Goal: Task Accomplishment & Management: Manage account settings

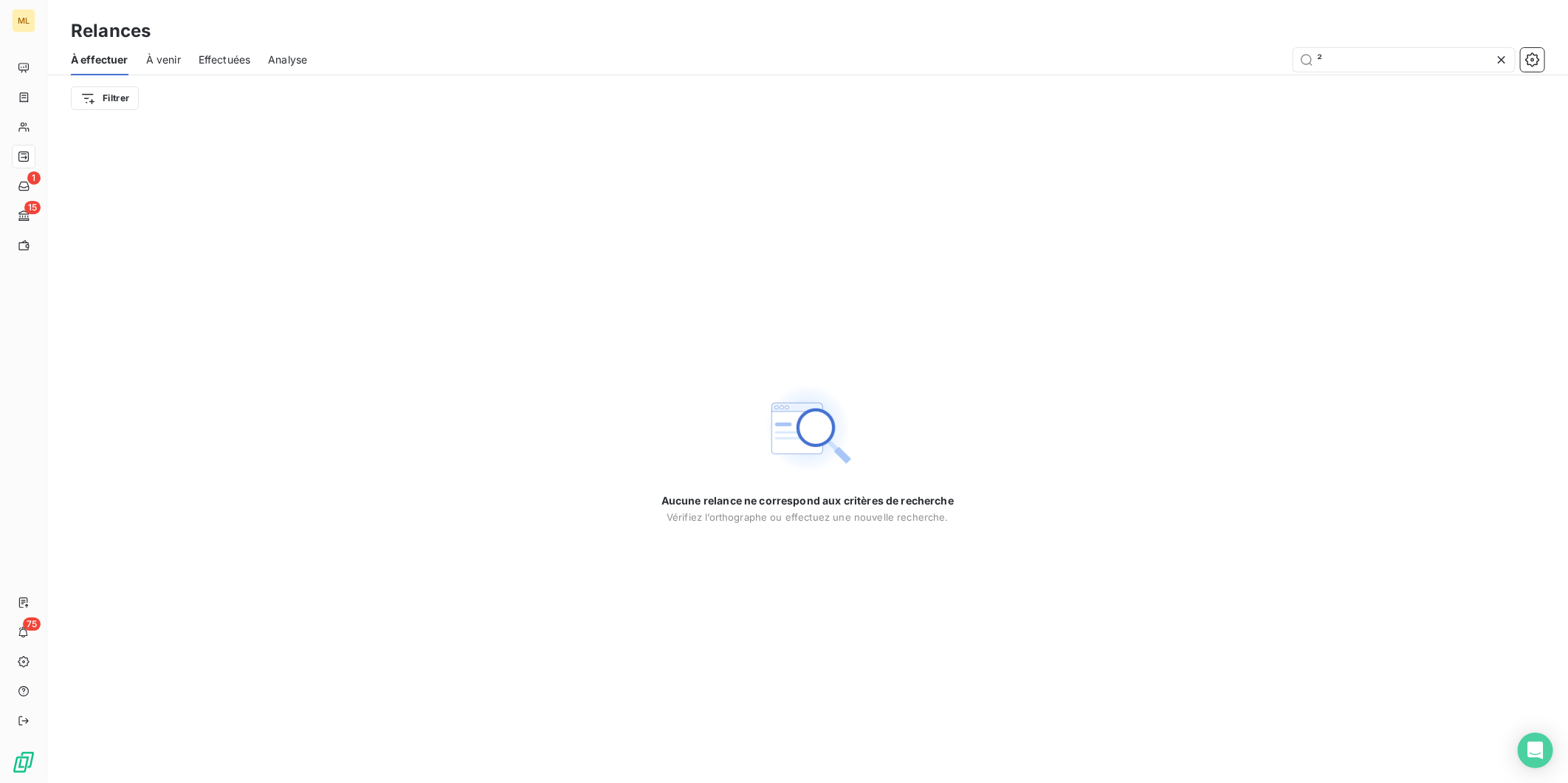
click at [1504, 63] on icon at bounding box center [1501, 59] width 15 height 15
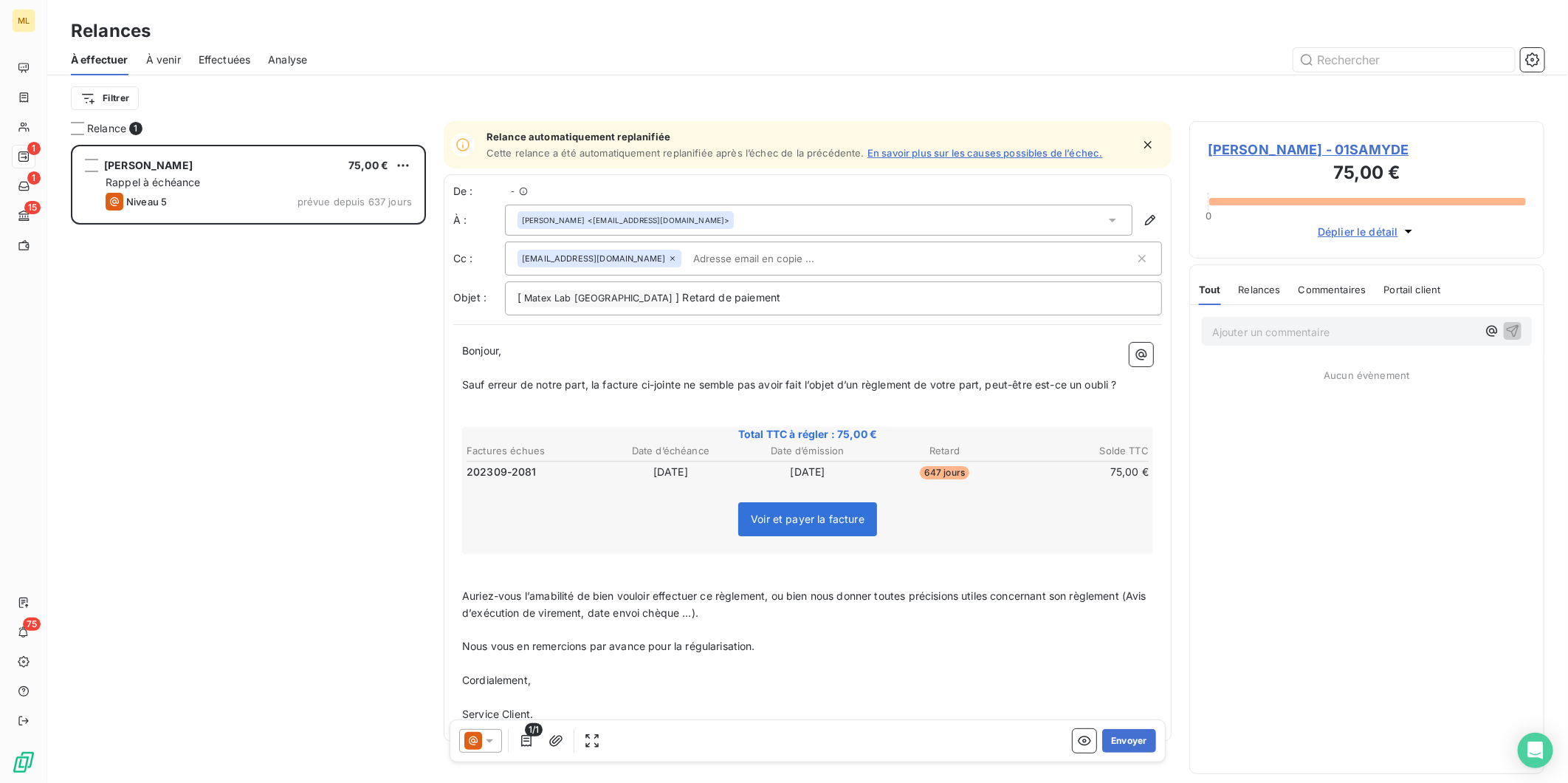
scroll to position [625, 343]
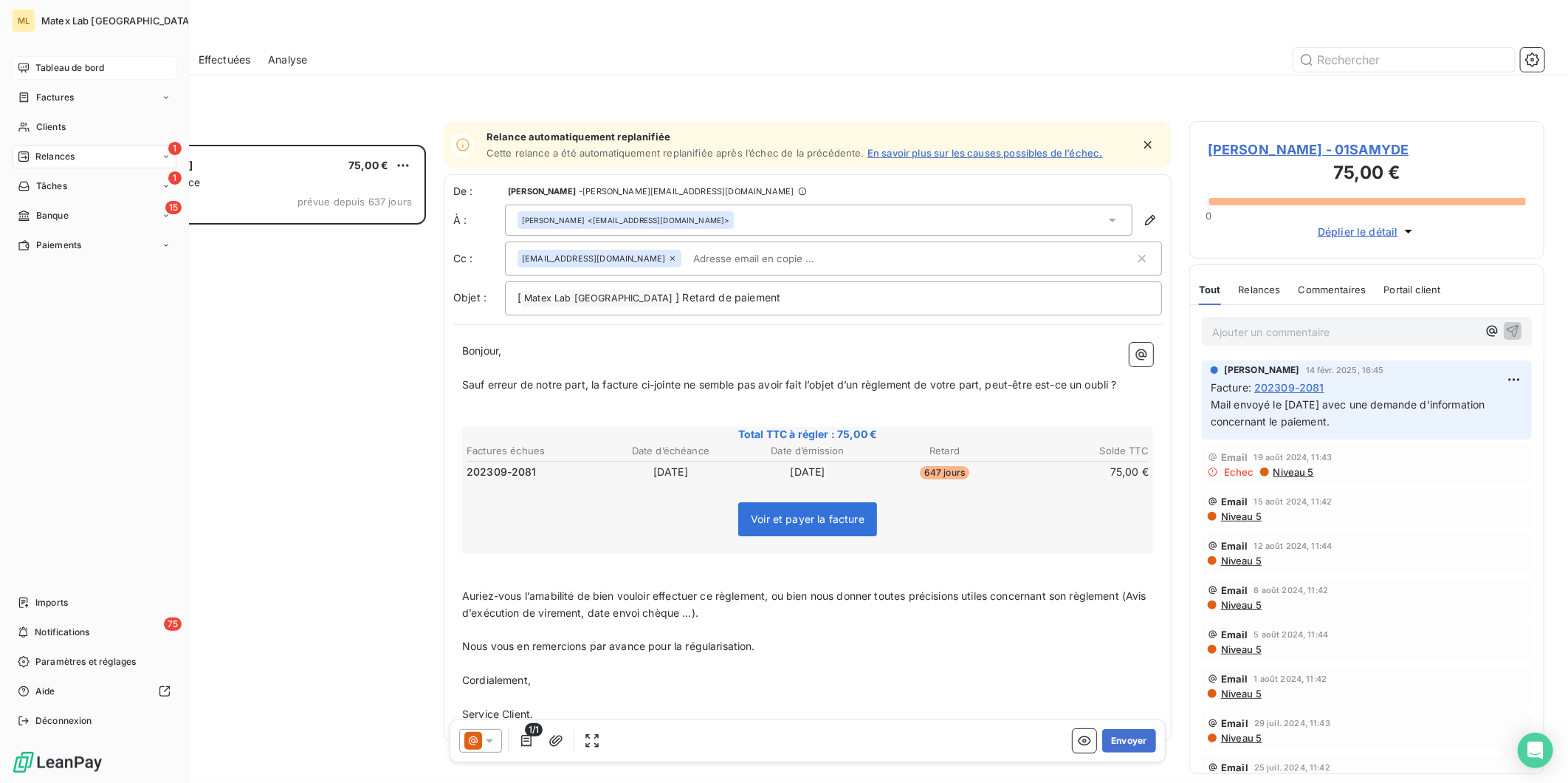
click at [68, 63] on span "Tableau de bord" at bounding box center [69, 68] width 69 height 14
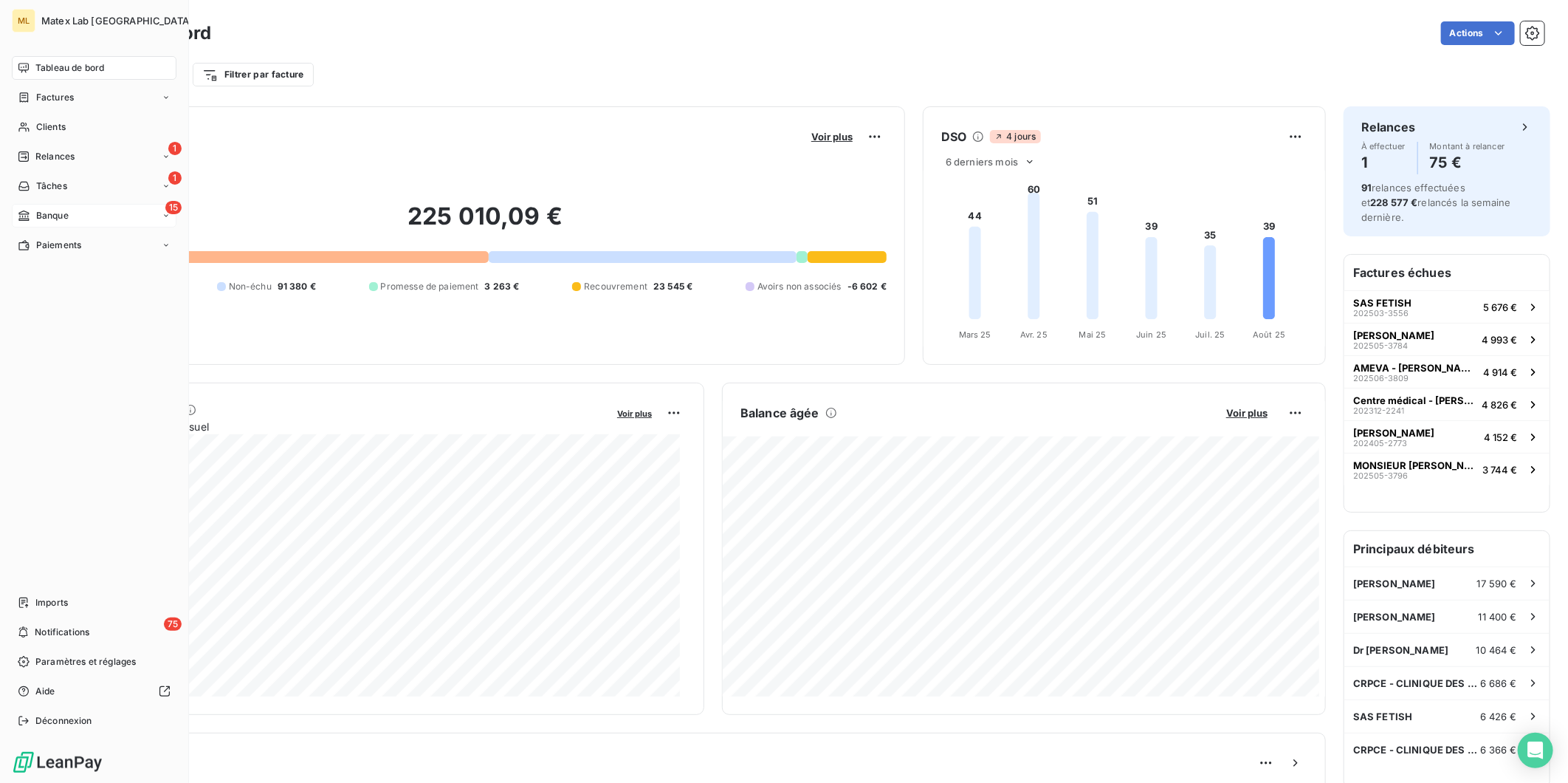
click at [81, 215] on div "15 Banque" at bounding box center [94, 216] width 165 height 24
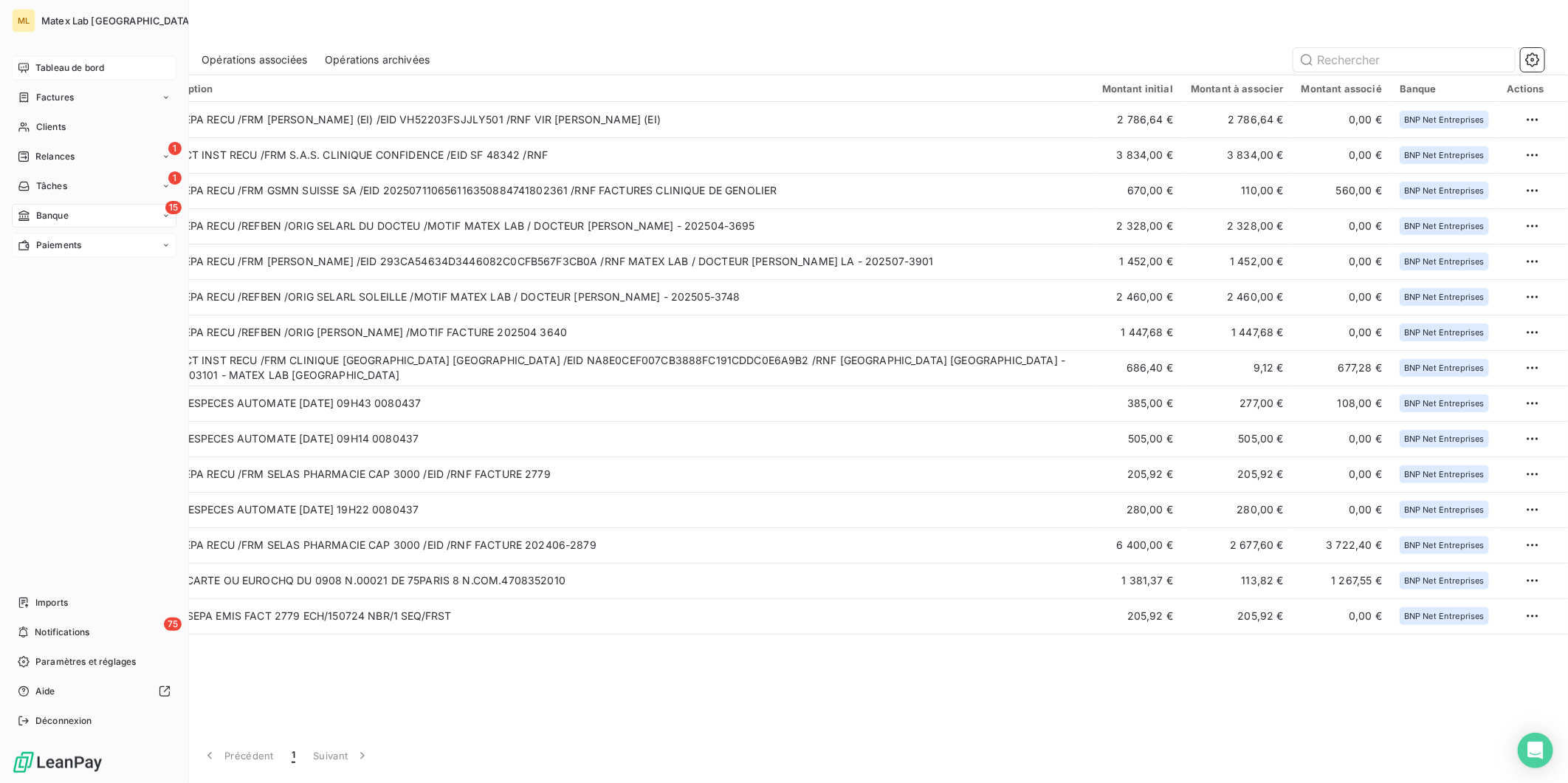
click at [59, 247] on span "Paiements" at bounding box center [59, 245] width 45 height 14
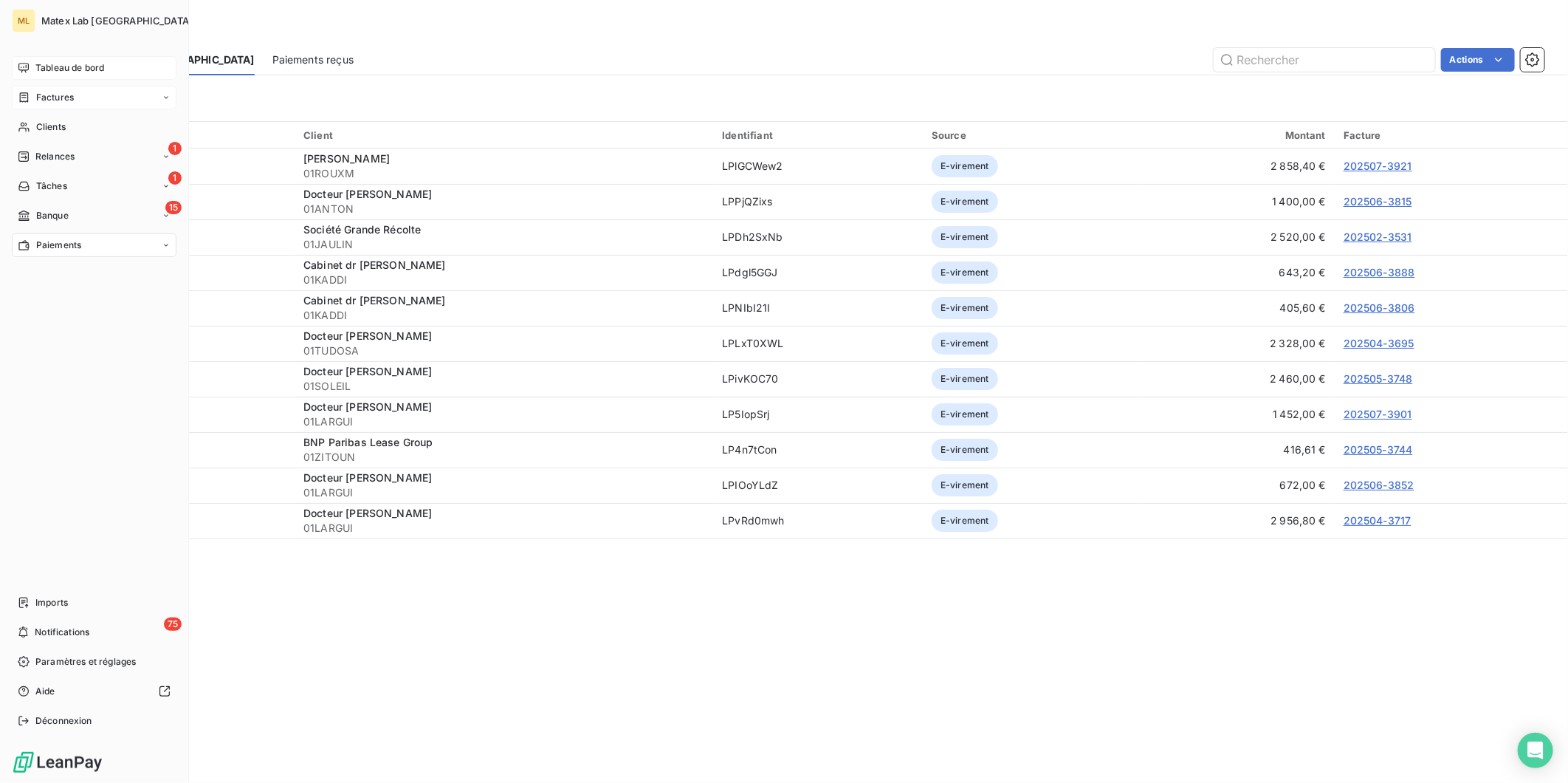
click at [49, 96] on span "Factures" at bounding box center [55, 97] width 37 height 14
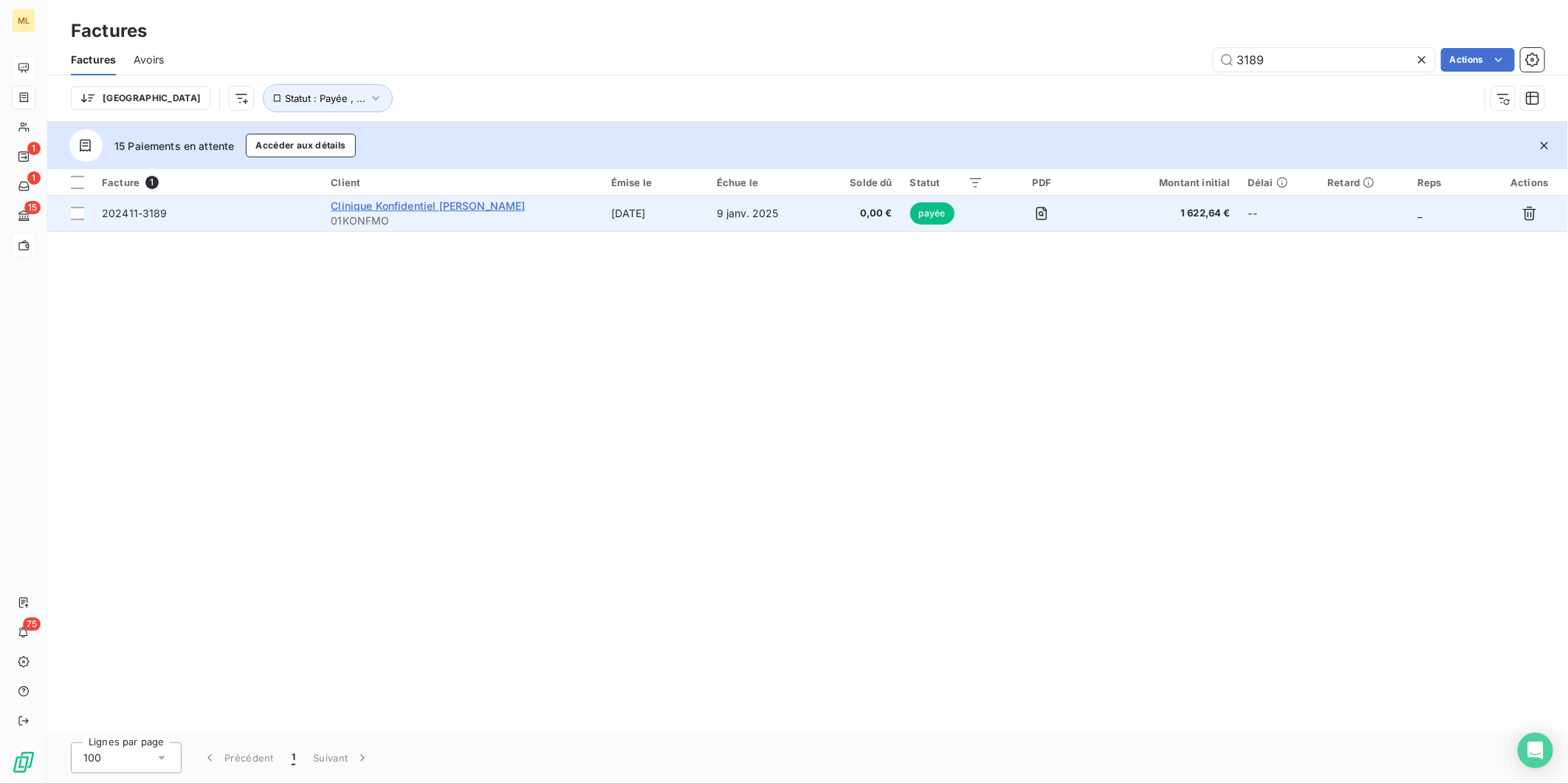
click at [469, 203] on span "Clinique Konfidentiel [PERSON_NAME]" at bounding box center [428, 206] width 194 height 13
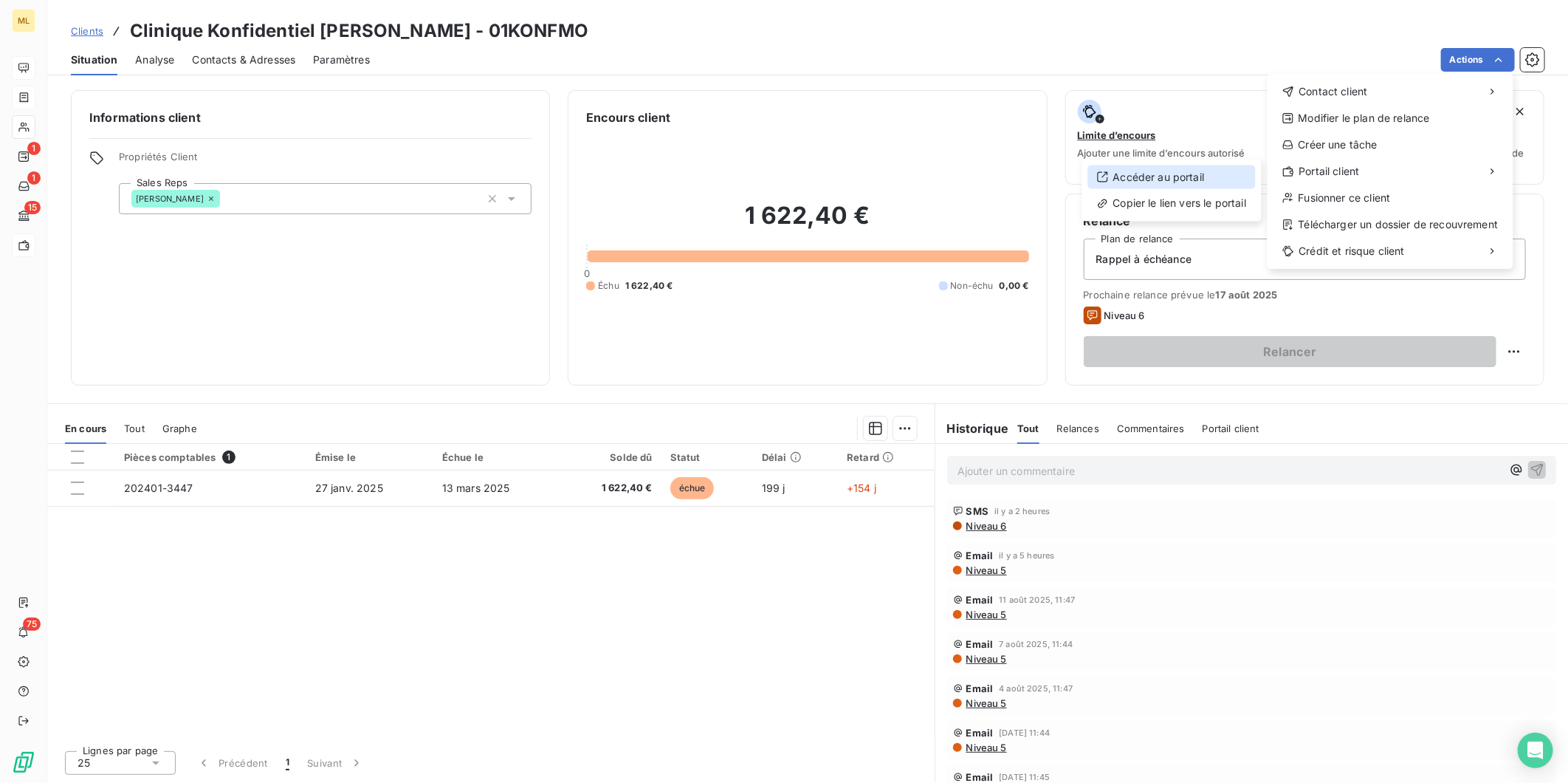
click at [1184, 177] on div "Accéder au portail" at bounding box center [1171, 177] width 167 height 24
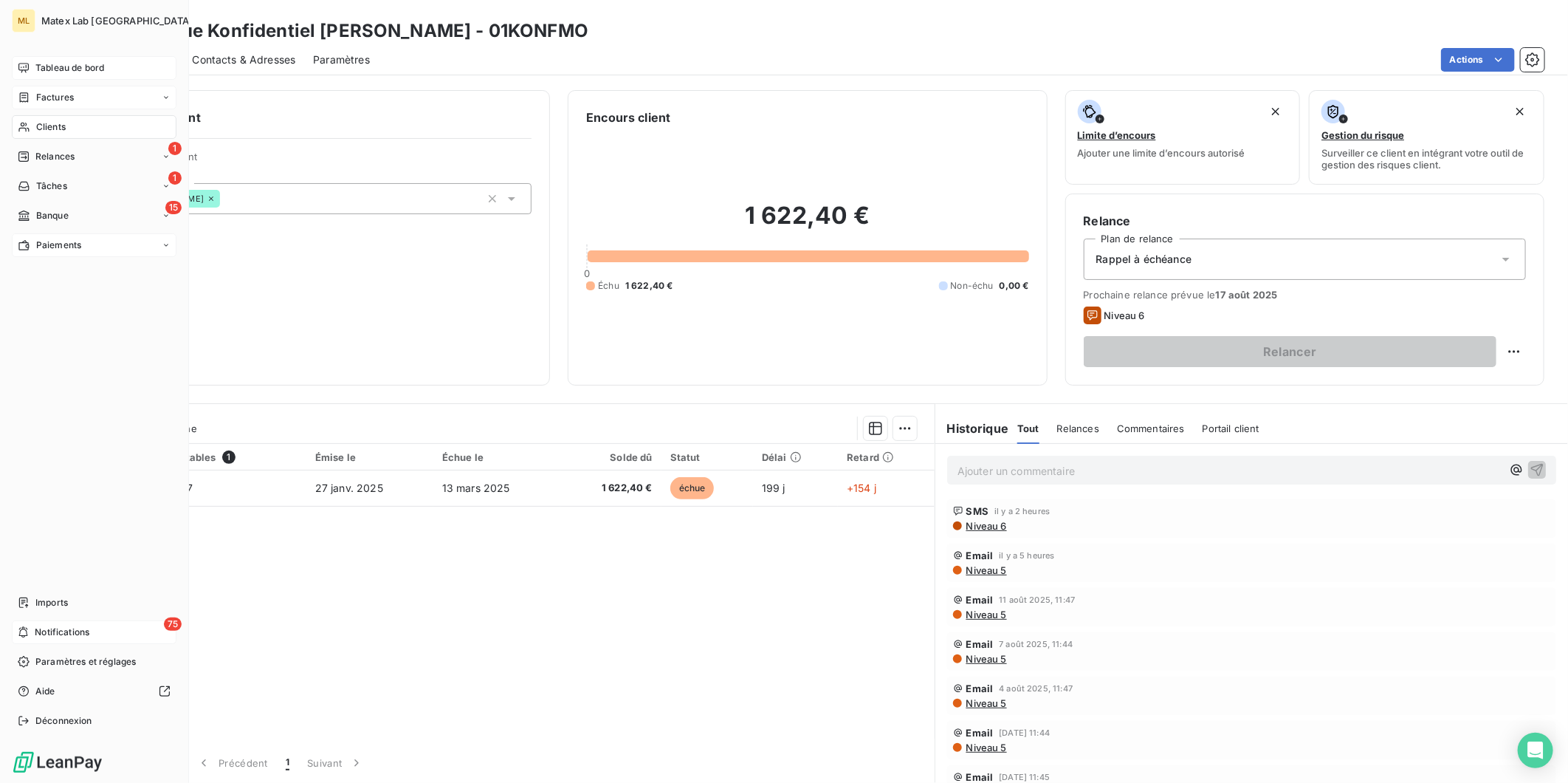
click at [86, 631] on span "Notifications" at bounding box center [62, 632] width 55 height 14
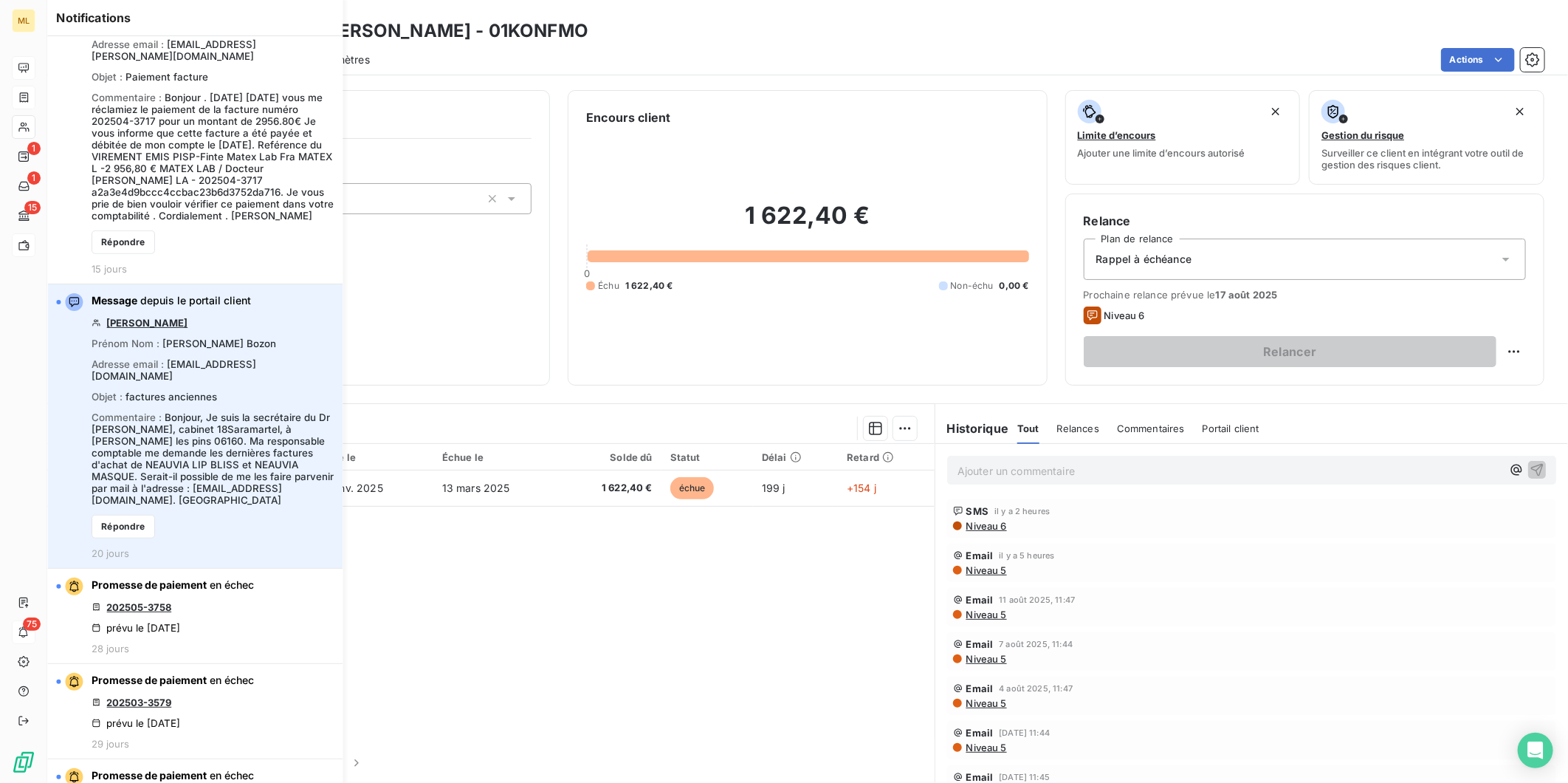
scroll to position [492, 0]
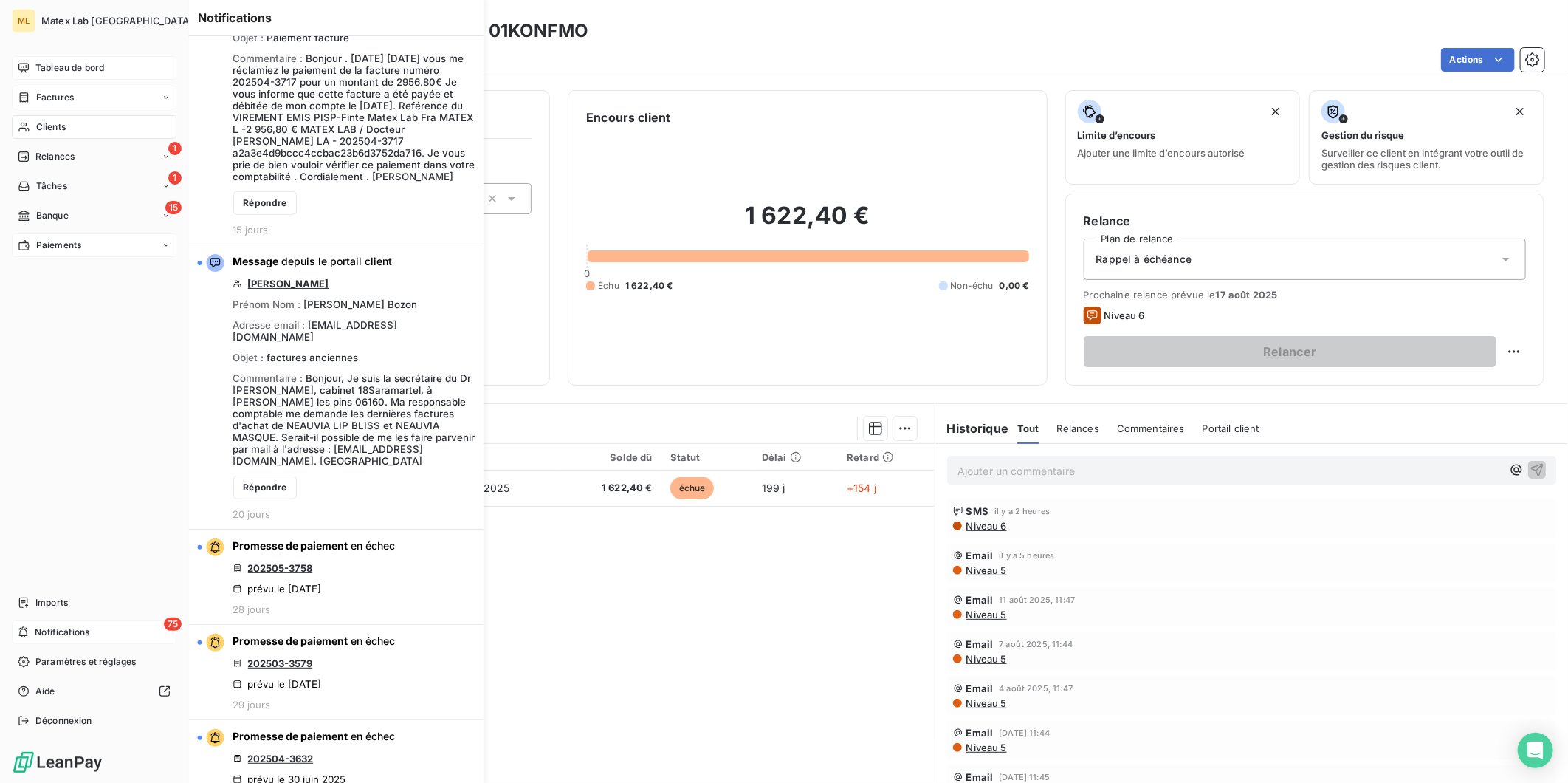
click at [165, 244] on icon at bounding box center [165, 244] width 5 height 2
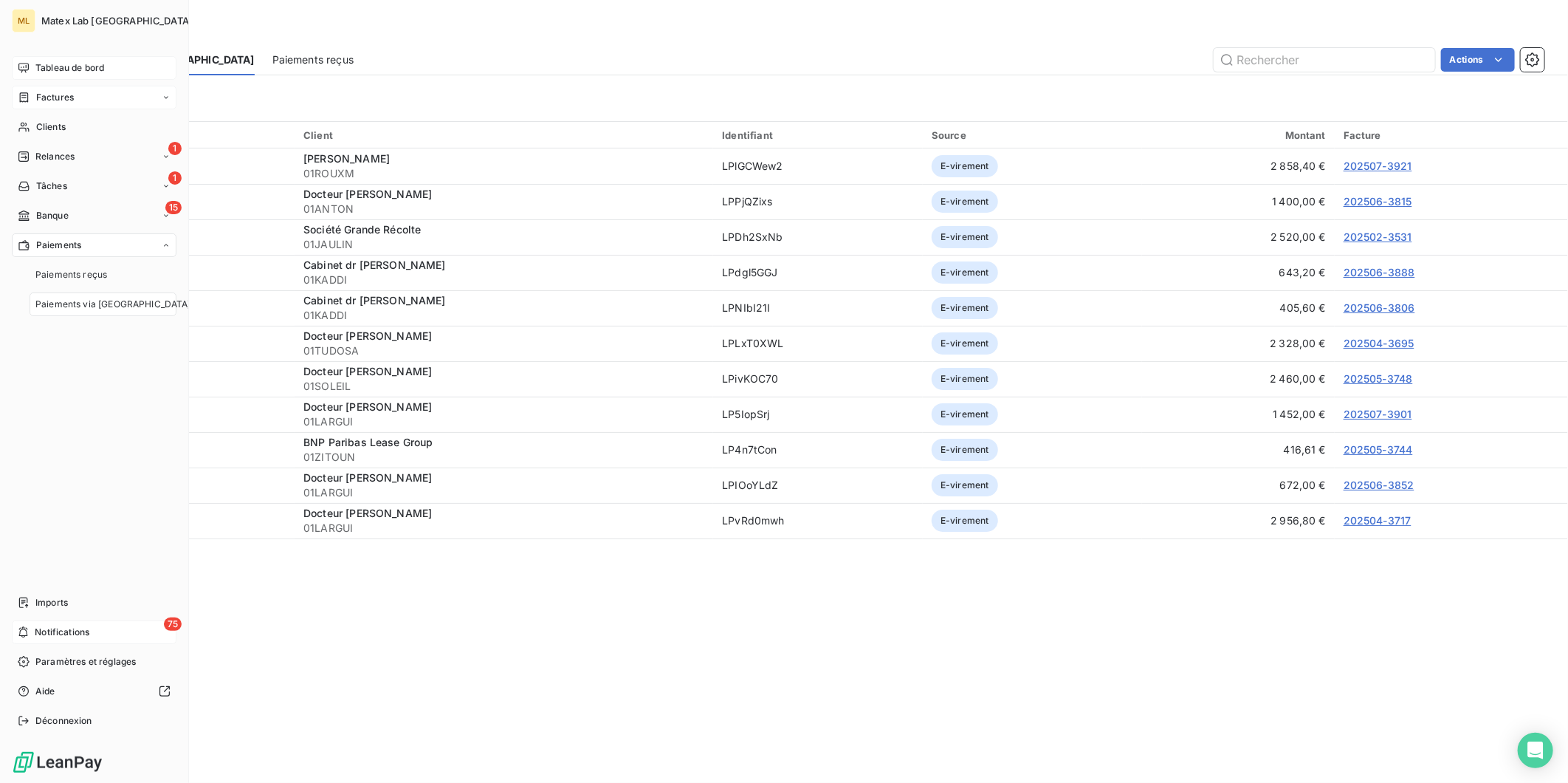
click at [116, 245] on div "Paiements" at bounding box center [94, 245] width 165 height 24
click at [86, 624] on div "75 Notifications" at bounding box center [94, 632] width 165 height 24
click at [78, 662] on span "Paramètres et réglages" at bounding box center [86, 661] width 101 height 14
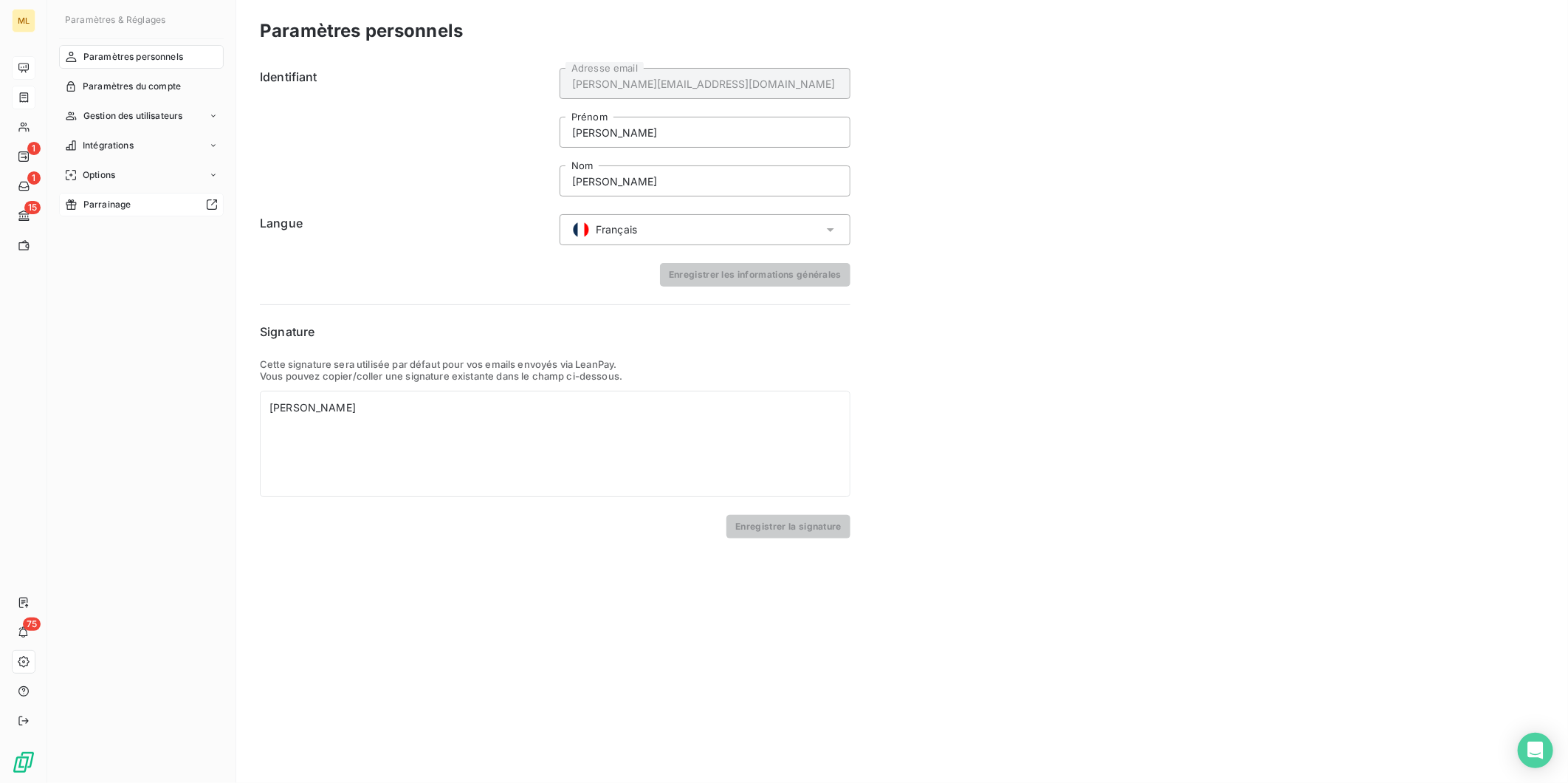
click at [121, 201] on span "Parrainage" at bounding box center [107, 204] width 48 height 14
click at [116, 205] on span "Parrainage" at bounding box center [107, 204] width 48 height 14
click at [94, 197] on div "Parrainage" at bounding box center [142, 205] width 165 height 24
click at [133, 145] on span "Intégrations" at bounding box center [108, 145] width 51 height 14
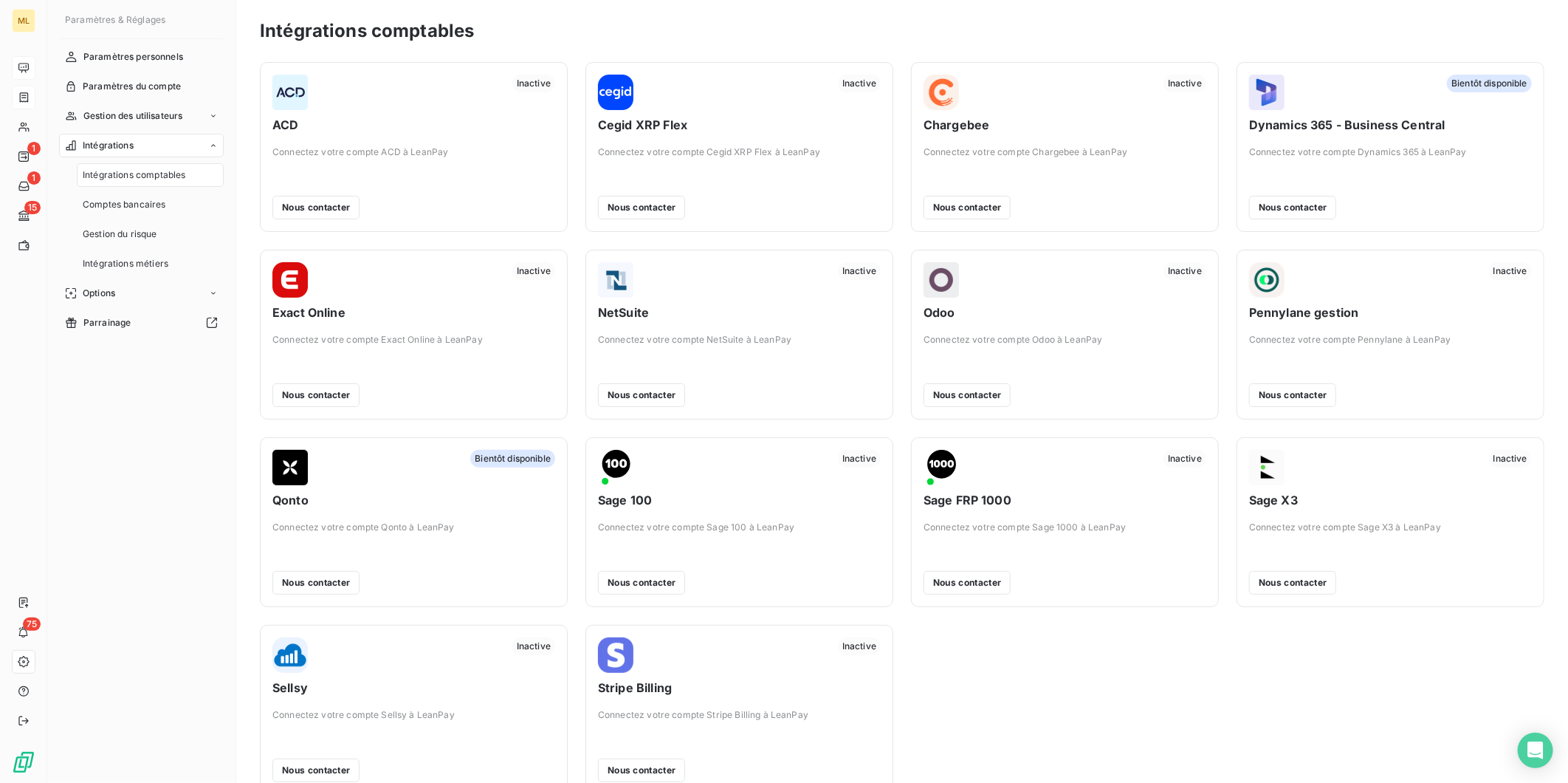
click at [151, 178] on span "Intégrations comptables" at bounding box center [133, 175] width 102 height 14
click at [163, 264] on span "Intégrations métiers" at bounding box center [125, 263] width 86 height 14
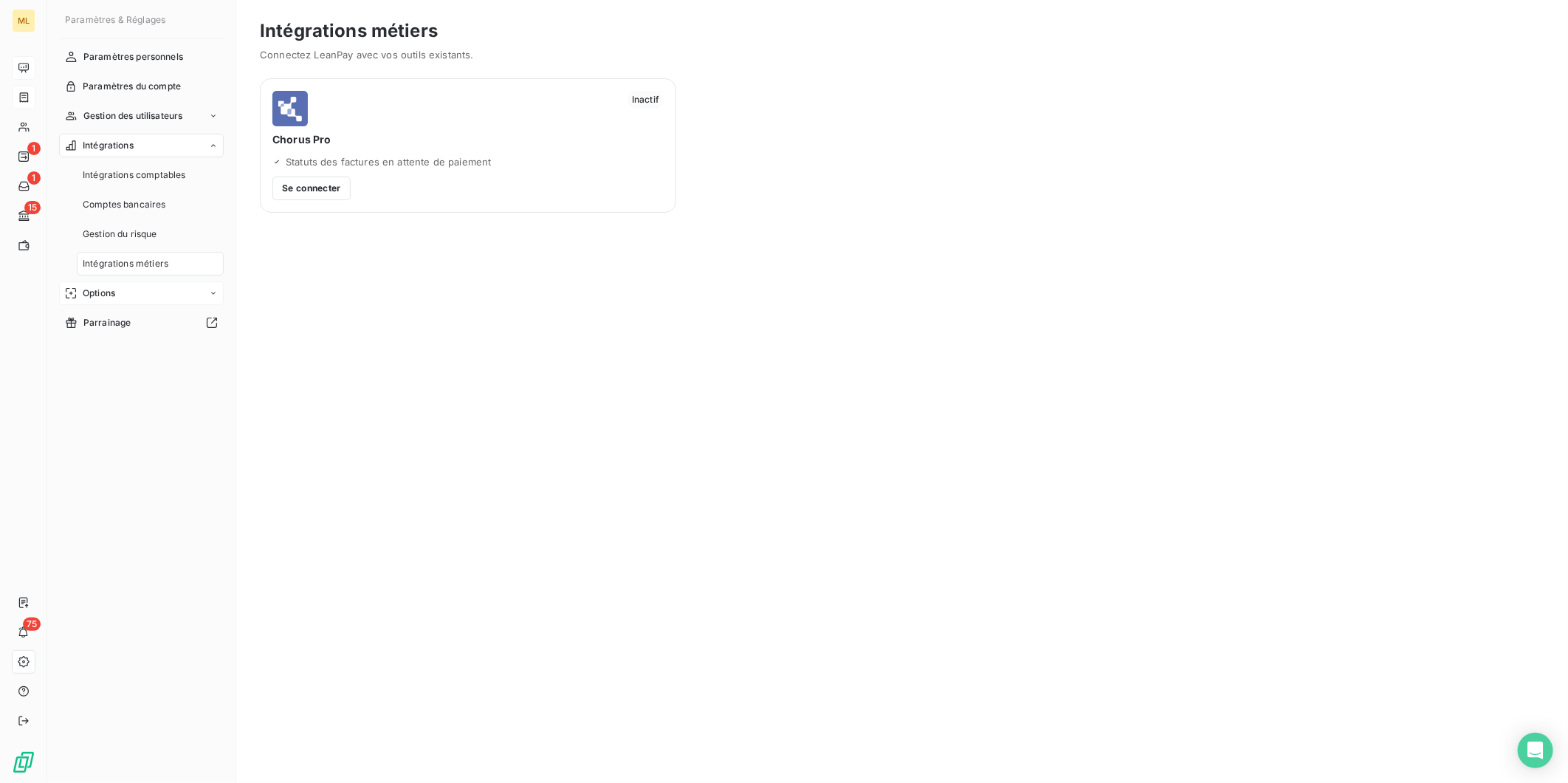
click at [204, 295] on div "Options" at bounding box center [142, 294] width 165 height 24
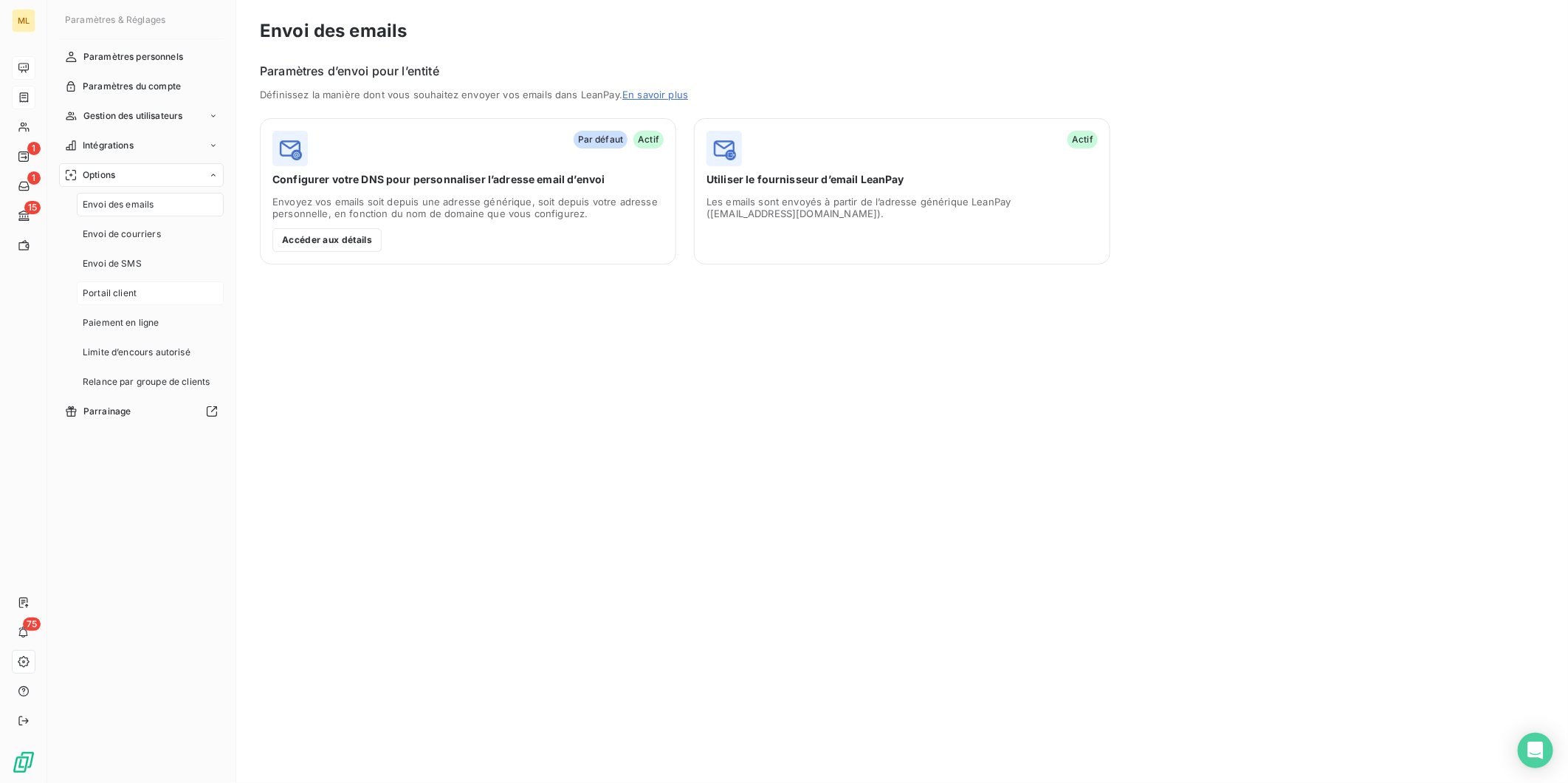
click at [142, 291] on div "Portail client" at bounding box center [150, 294] width 147 height 24
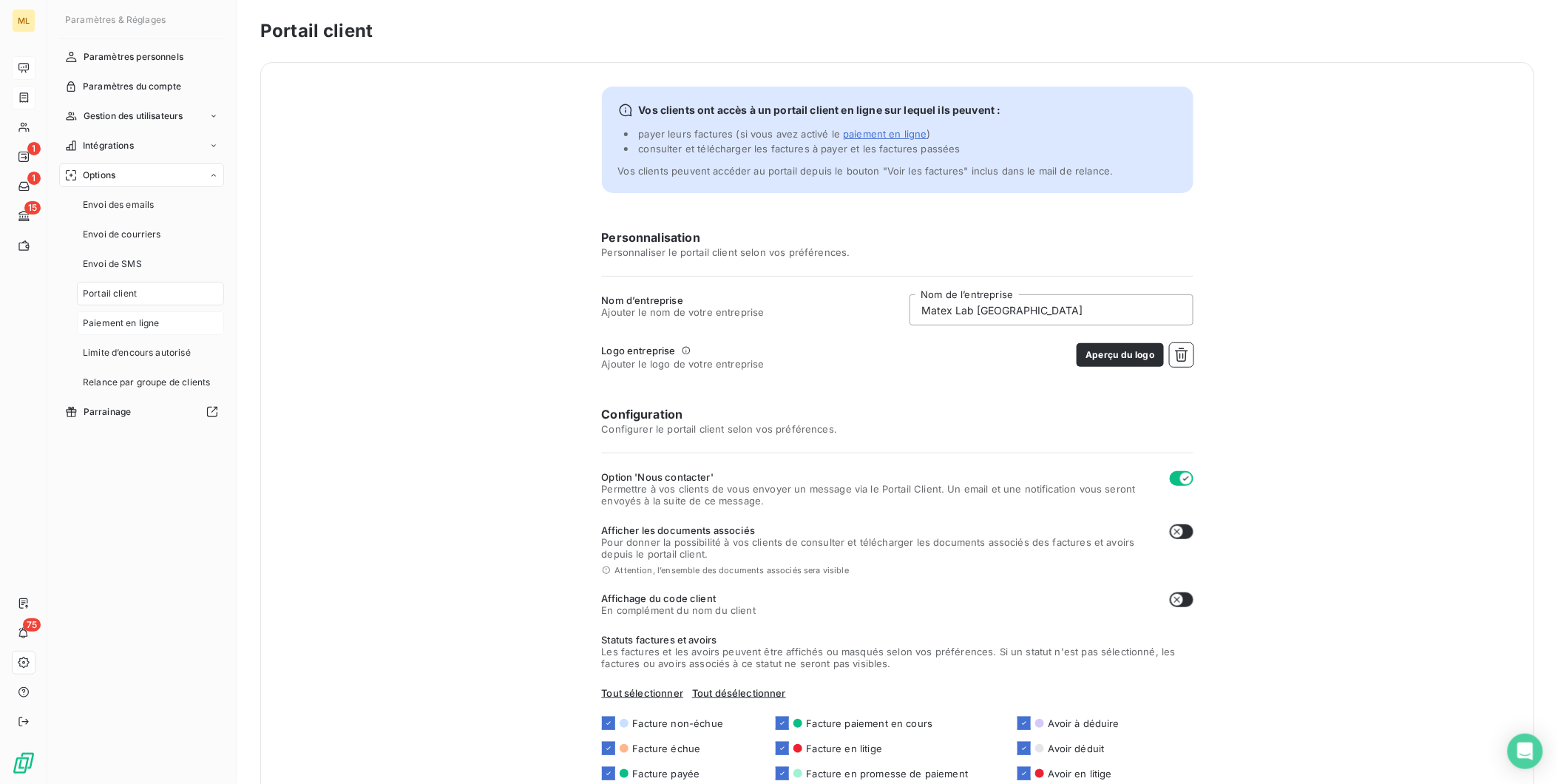
click at [126, 319] on span "Paiement en ligne" at bounding box center [121, 322] width 77 height 14
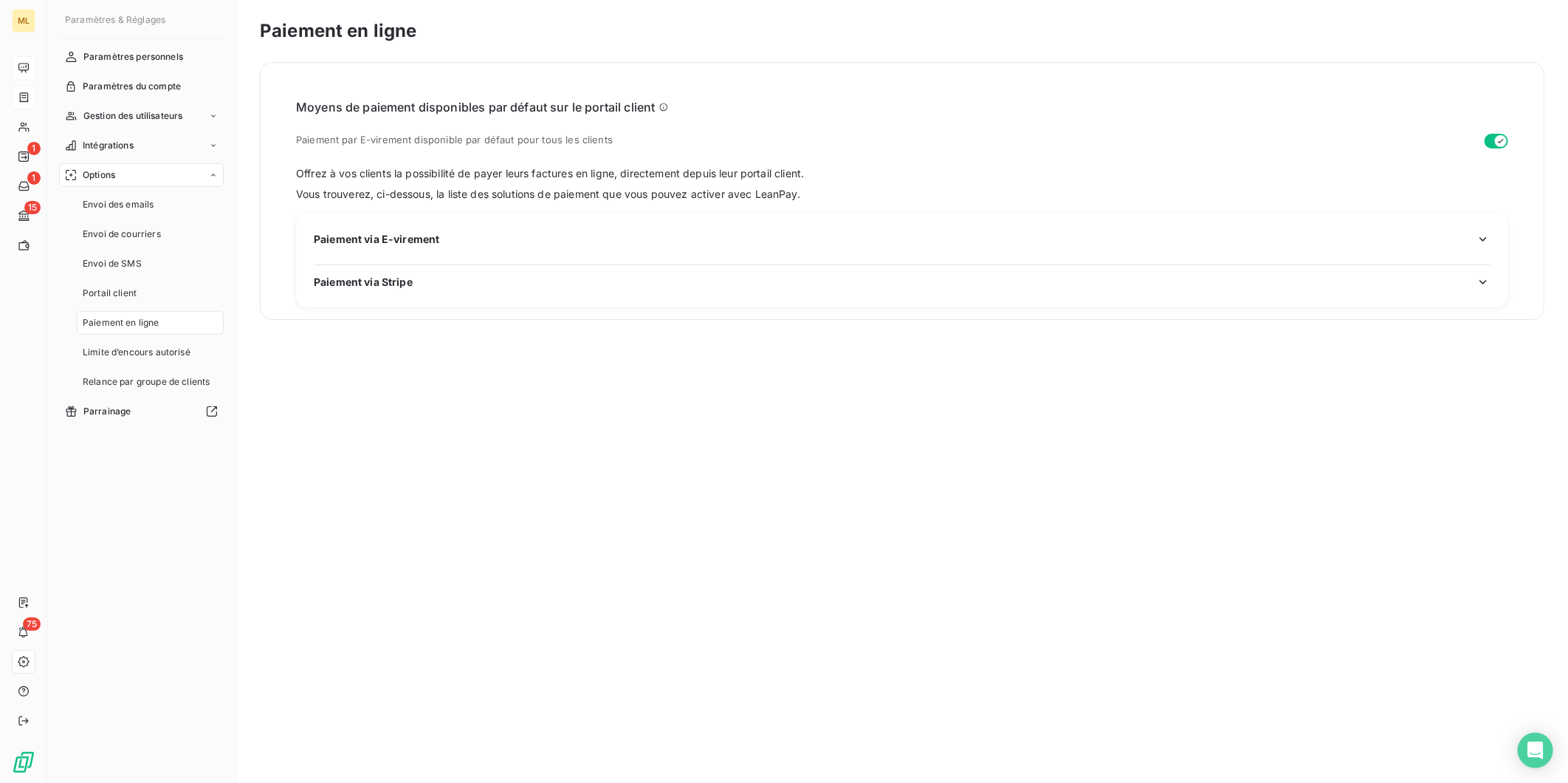
click at [1483, 282] on icon "button" at bounding box center [1483, 282] width 15 height 15
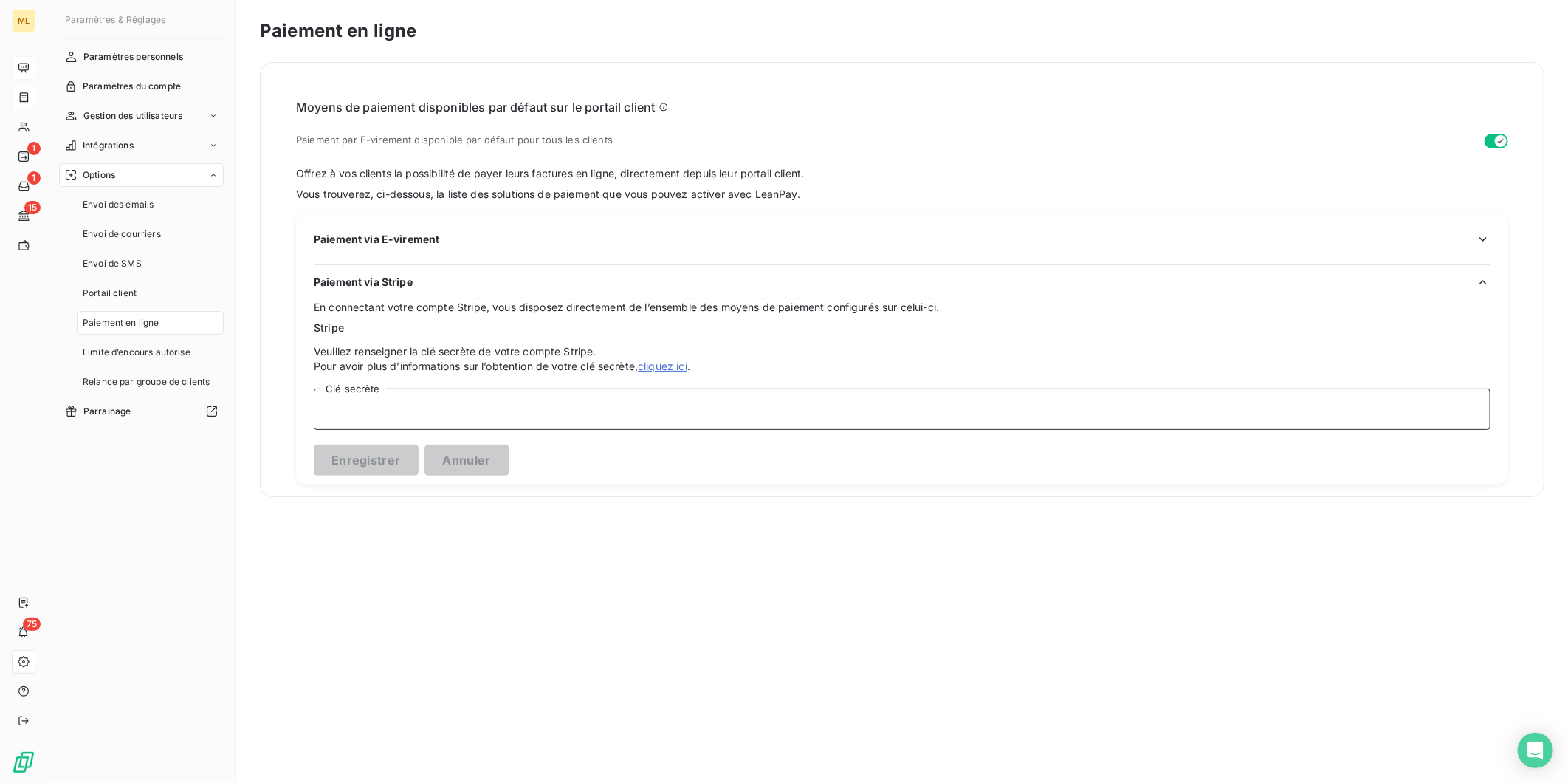
click at [510, 411] on input "Clé secrète" at bounding box center [901, 409] width 1177 height 41
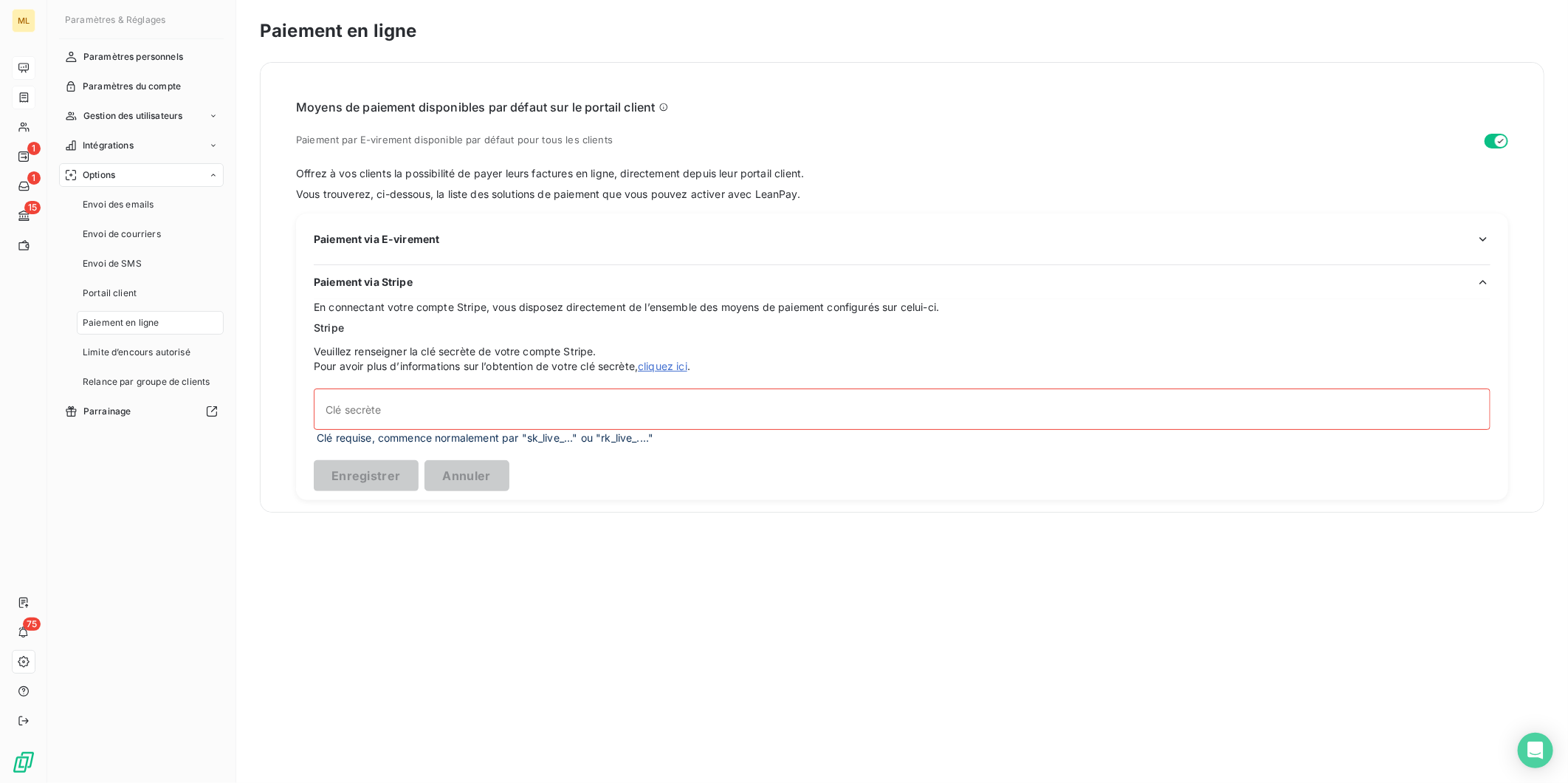
click at [672, 366] on link "cliquez ici" at bounding box center [662, 366] width 49 height 13
